Goal: Check status: Check status

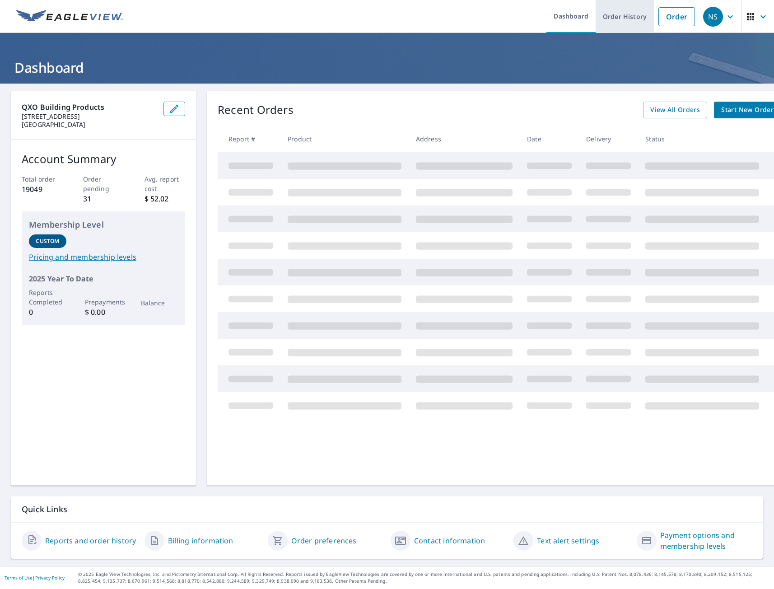
click at [633, 10] on link "Order History" at bounding box center [625, 16] width 58 height 33
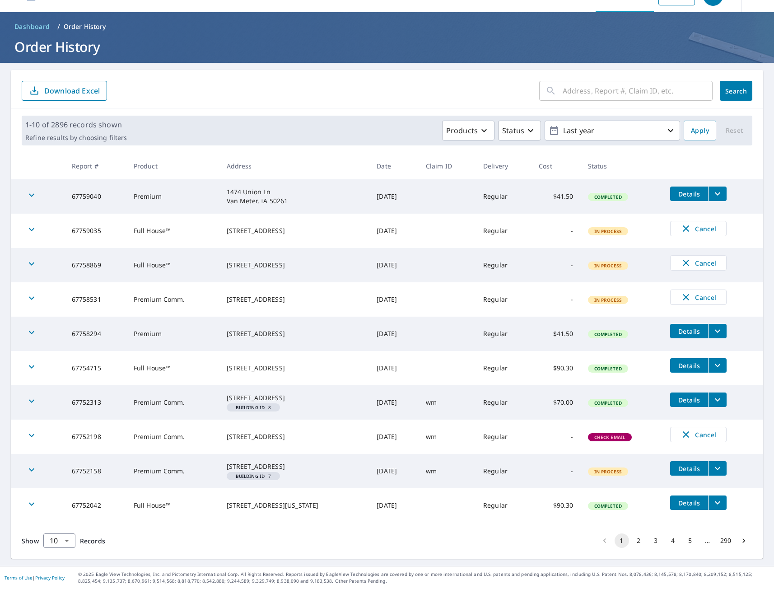
scroll to position [36, 0]
click at [632, 541] on button "2" at bounding box center [639, 540] width 14 height 14
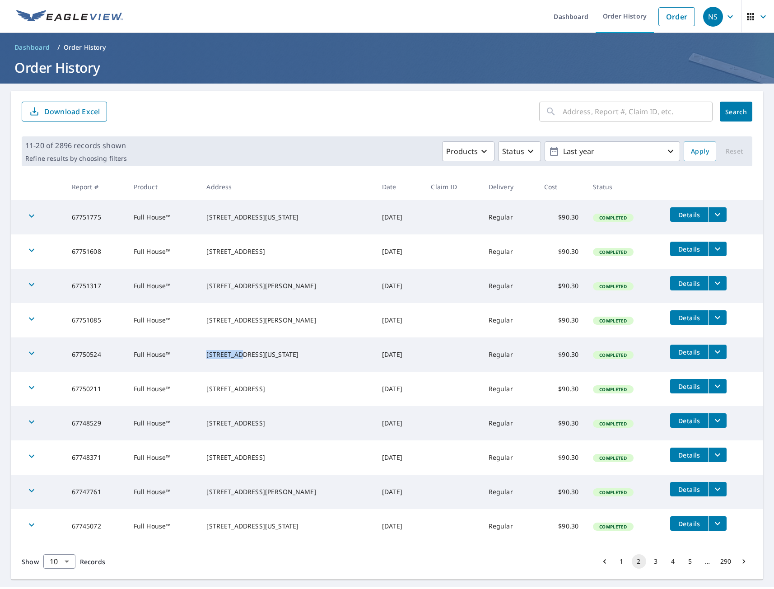
drag, startPoint x: 215, startPoint y: 347, endPoint x: 250, endPoint y: 348, distance: 34.8
click at [250, 348] on td "[STREET_ADDRESS][US_STATE]" at bounding box center [287, 354] width 176 height 34
copy div "[STREET_ADDRESS]"
click at [711, 353] on button "filesDropdownBtn-67750524" at bounding box center [717, 352] width 19 height 14
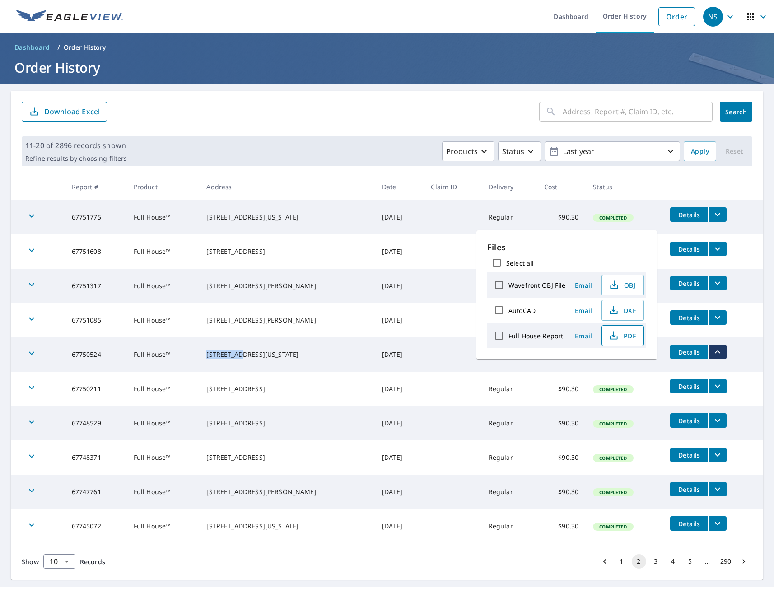
click at [626, 335] on span "PDF" at bounding box center [621, 335] width 29 height 11
